Goal: Task Accomplishment & Management: Manage account settings

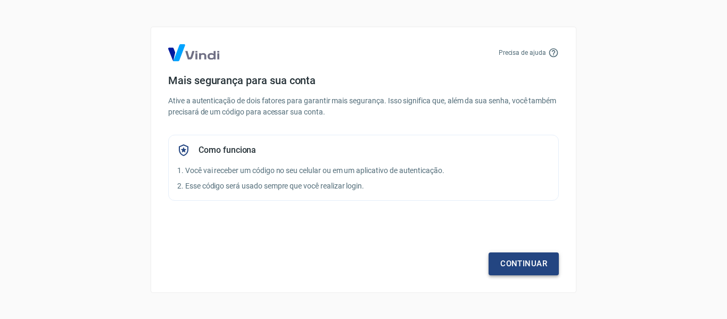
click at [508, 259] on link "Continuar" at bounding box center [523, 263] width 70 height 22
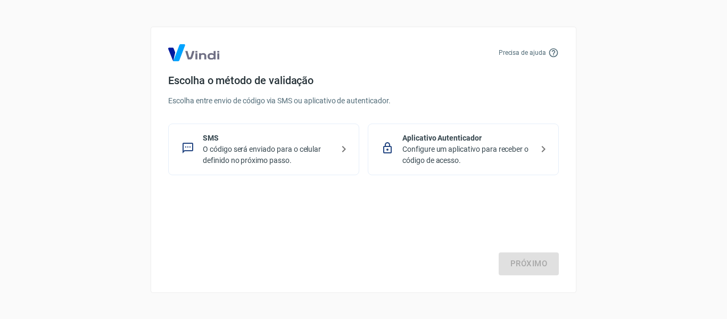
click at [288, 163] on p "O código será enviado para o celular definido no próximo passo." at bounding box center [268, 155] width 130 height 22
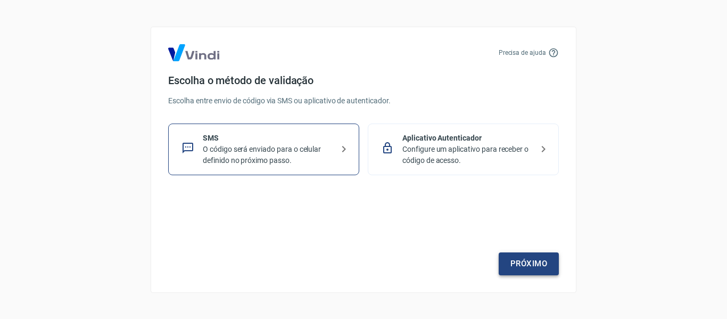
click at [536, 261] on link "Próximo" at bounding box center [529, 263] width 60 height 22
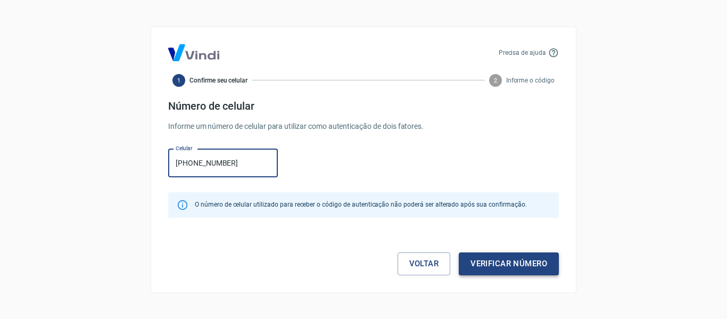
type input "[PHONE_NUMBER]"
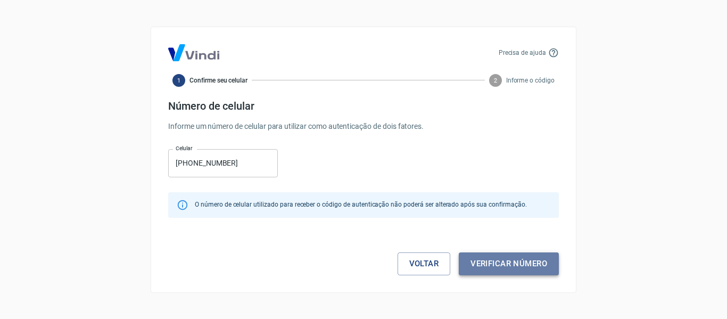
click at [511, 270] on button "Verificar número" at bounding box center [509, 263] width 100 height 22
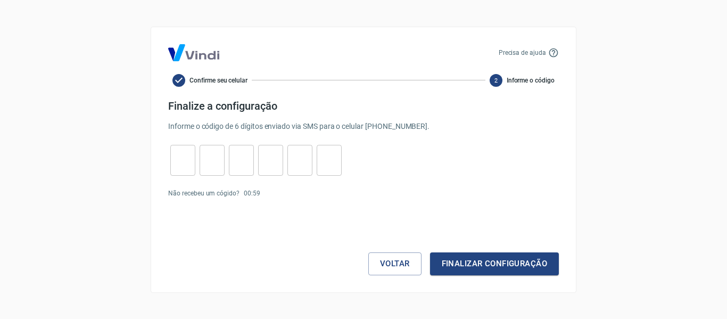
click at [188, 147] on div "​" at bounding box center [182, 160] width 25 height 31
type input "4"
type input "3"
type input "0"
type input "8"
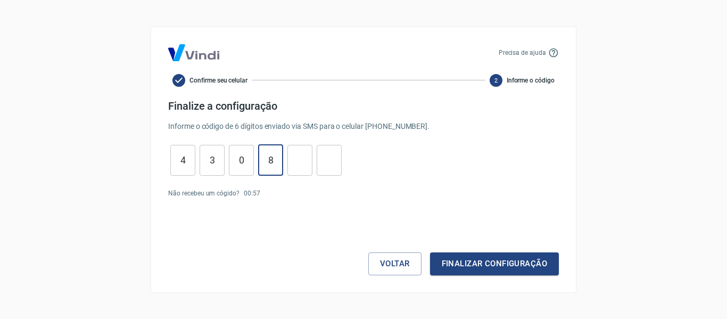
type input "8"
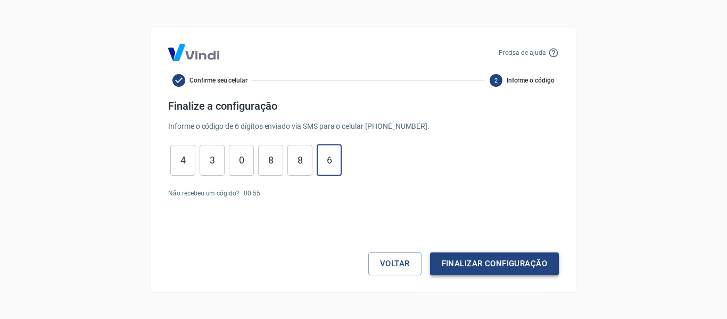
type input "6"
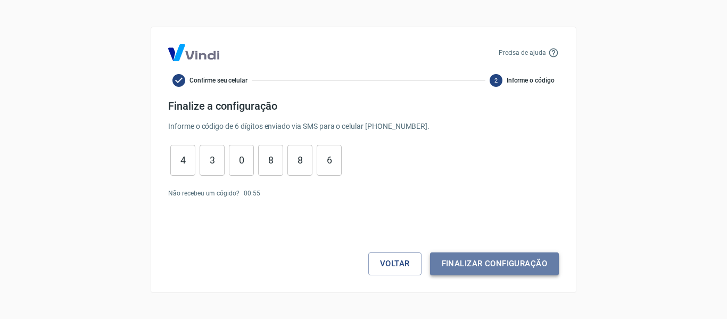
click at [502, 258] on button "Finalizar configuração" at bounding box center [494, 263] width 129 height 22
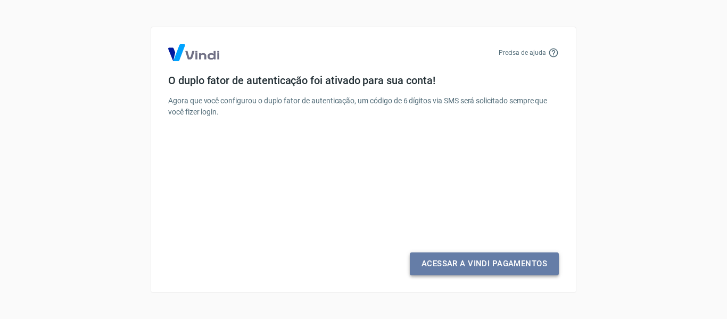
click at [502, 258] on link "Acessar a Vindi Pagamentos" at bounding box center [484, 263] width 149 height 22
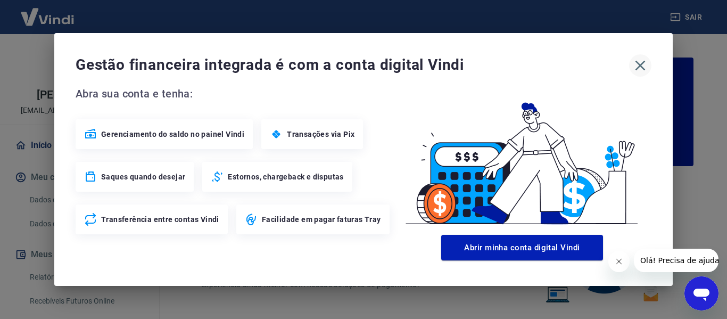
click at [644, 63] on icon "button" at bounding box center [640, 65] width 17 height 17
